Goal: Information Seeking & Learning: Learn about a topic

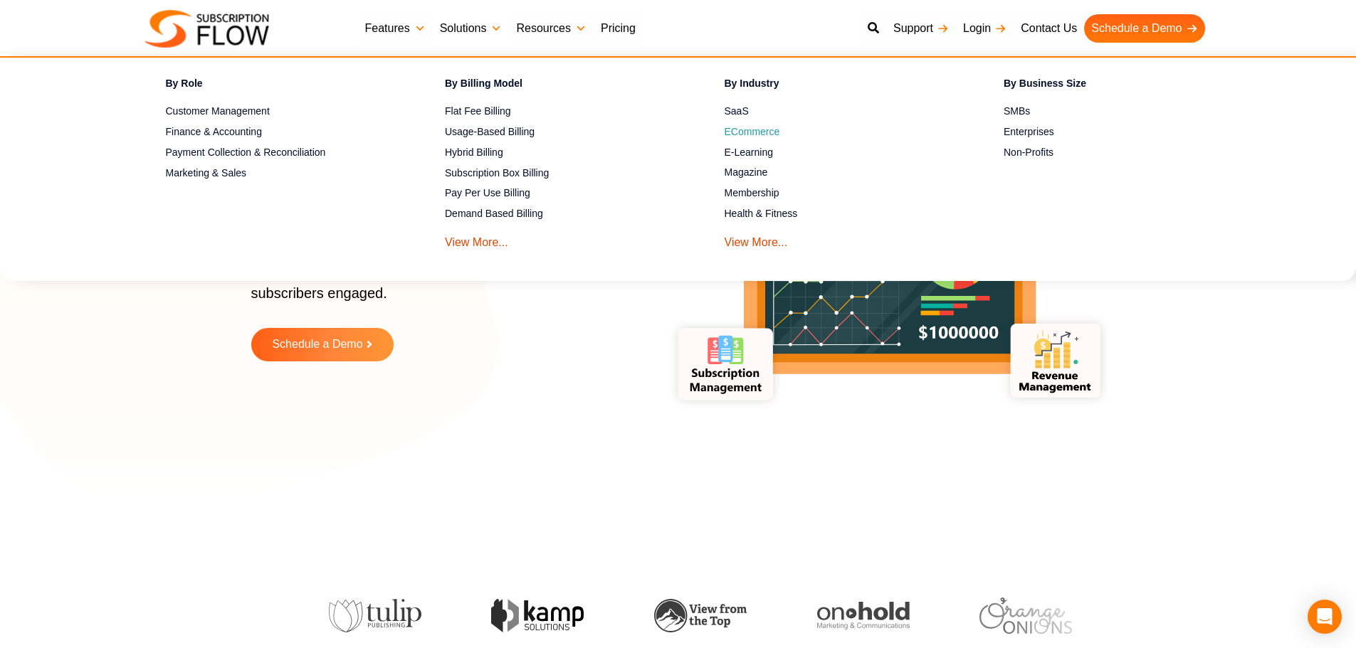
click at [759, 132] on span "ECommerce" at bounding box center [753, 132] width 56 height 15
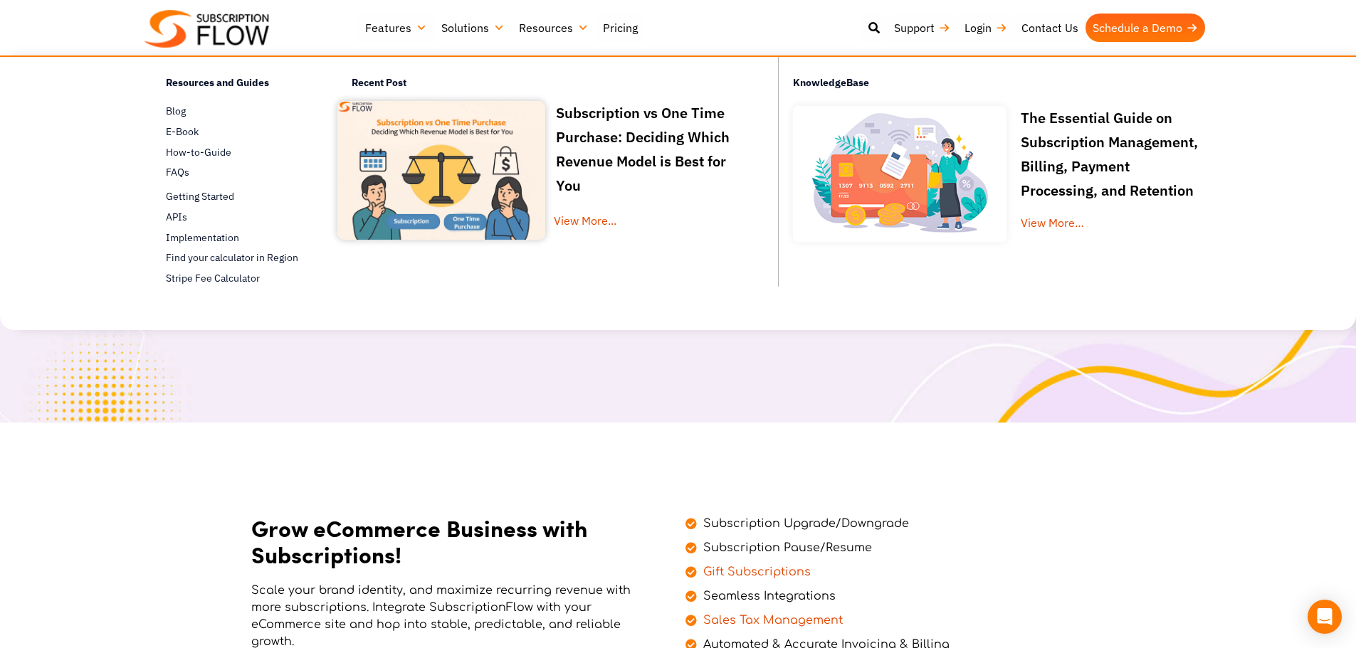
click at [564, 25] on link "Resources" at bounding box center [554, 28] width 84 height 28
